Goal: Task Accomplishment & Management: Manage account settings

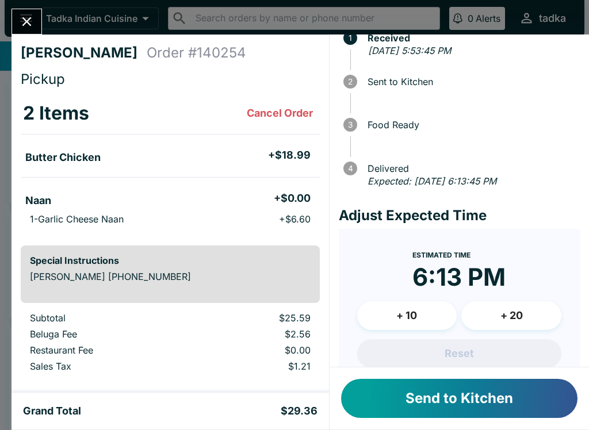
scroll to position [52, 0]
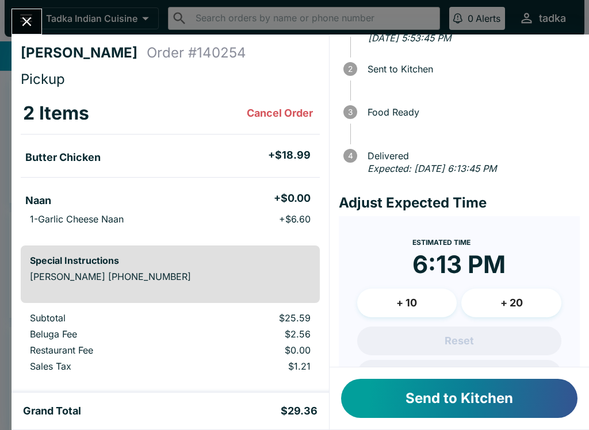
click at [474, 396] on button "Send to Kitchen" at bounding box center [459, 398] width 236 height 39
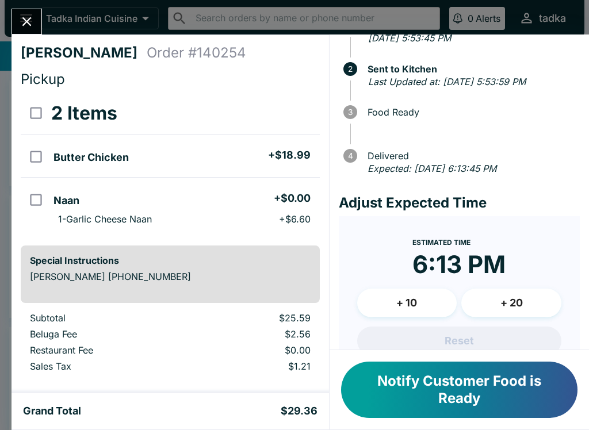
click at [27, 19] on icon "Close" at bounding box center [27, 22] width 16 height 16
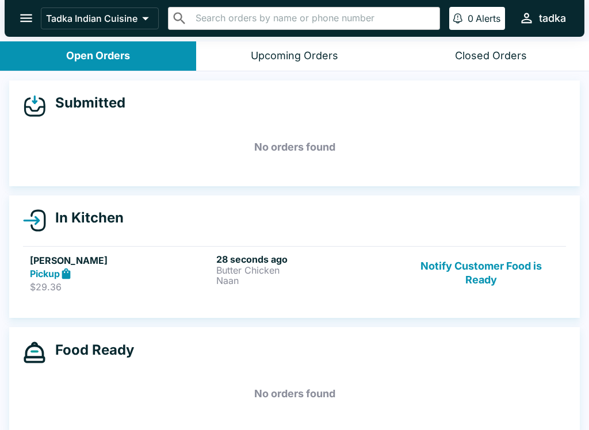
click at [341, 278] on p "Naan" at bounding box center [307, 280] width 182 height 10
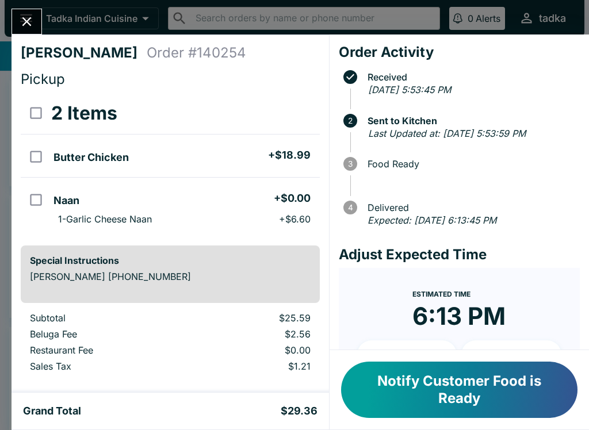
click at [458, 391] on button "Notify Customer Food is Ready" at bounding box center [459, 390] width 236 height 56
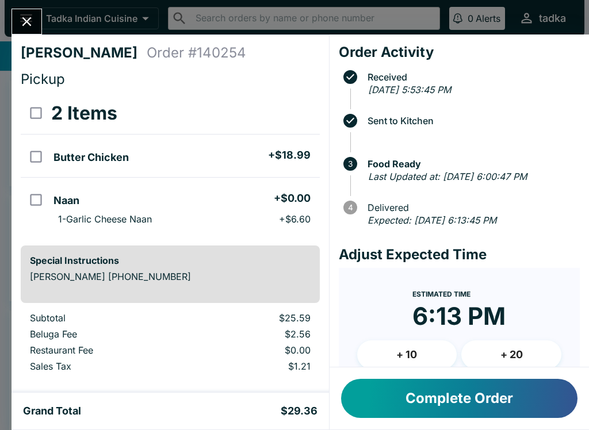
click at [529, 416] on button "Complete Order" at bounding box center [459, 398] width 236 height 39
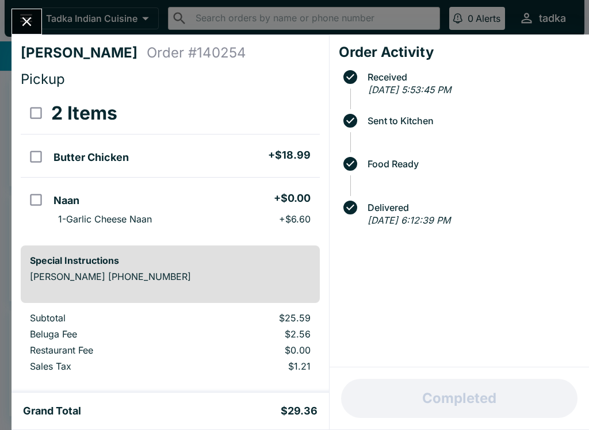
click at [25, 2] on div "[PERSON_NAME] Order # 140254 Pickup 2 Items Butter Chicken + $18.99 Naan + $0.0…" at bounding box center [294, 215] width 589 height 430
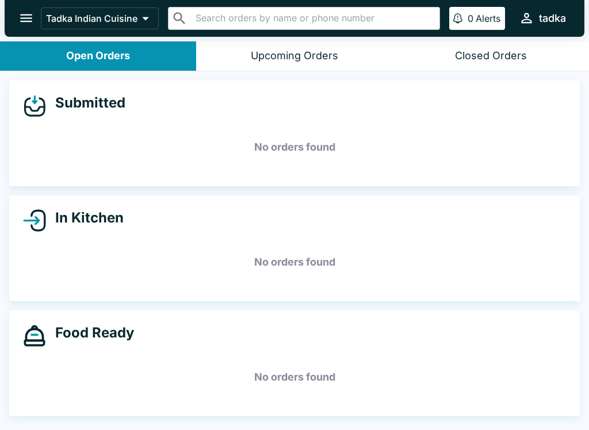
click at [30, 26] on button "open drawer" at bounding box center [25, 17] width 29 height 29
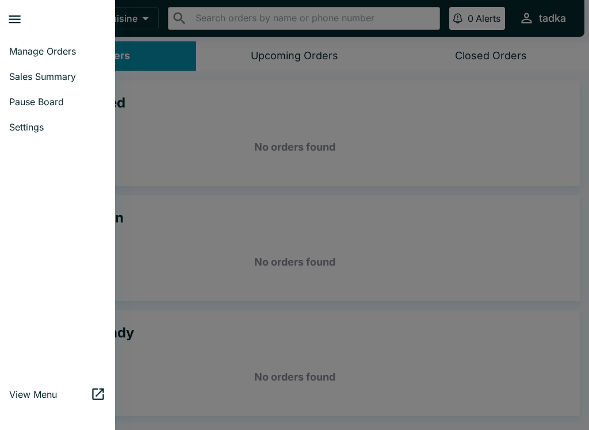
click at [213, 142] on div at bounding box center [294, 215] width 589 height 430
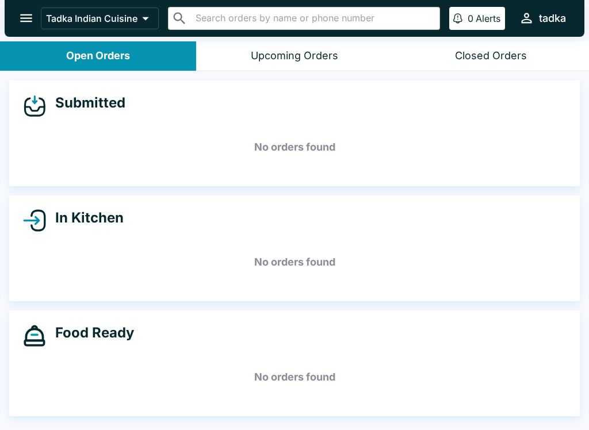
scroll to position [2, 0]
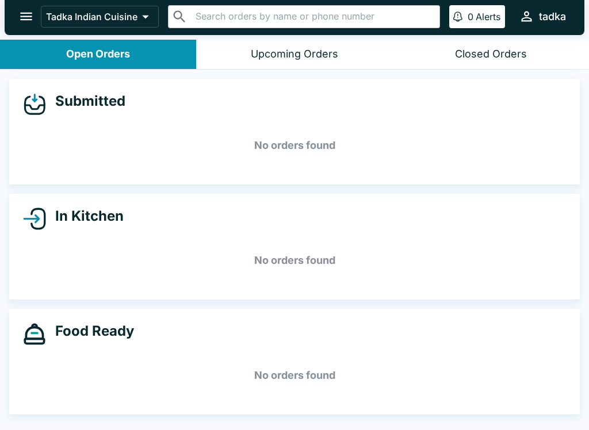
click at [79, 108] on h4 "Submitted" at bounding box center [85, 101] width 79 height 17
click at [302, 44] on button "Upcoming Orders" at bounding box center [294, 54] width 196 height 29
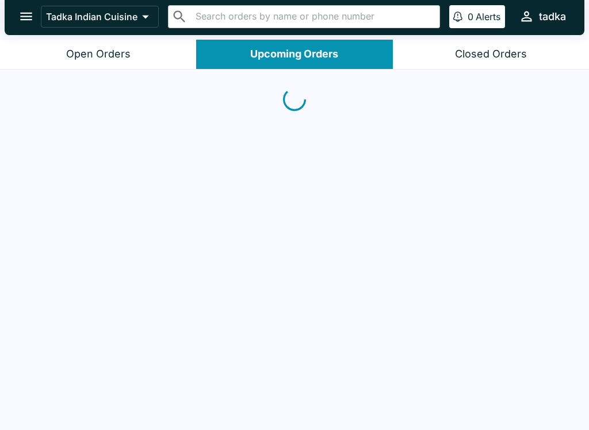
click at [499, 53] on div "Closed Orders" at bounding box center [491, 54] width 72 height 13
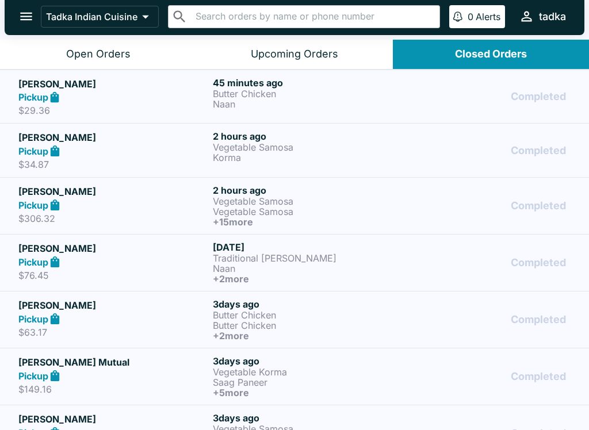
click at [98, 41] on button "Open Orders" at bounding box center [98, 54] width 196 height 29
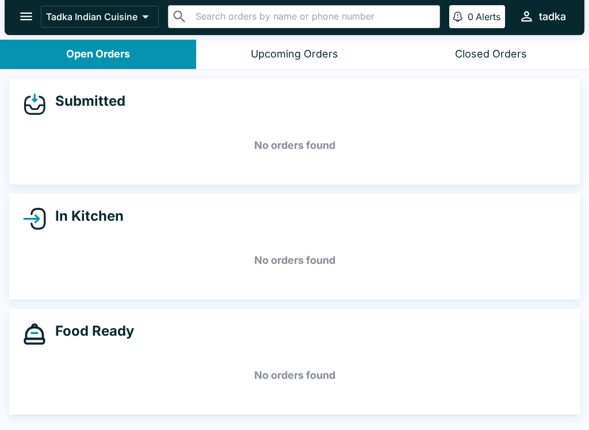
scroll to position [0, 0]
